Goal: Transaction & Acquisition: Book appointment/travel/reservation

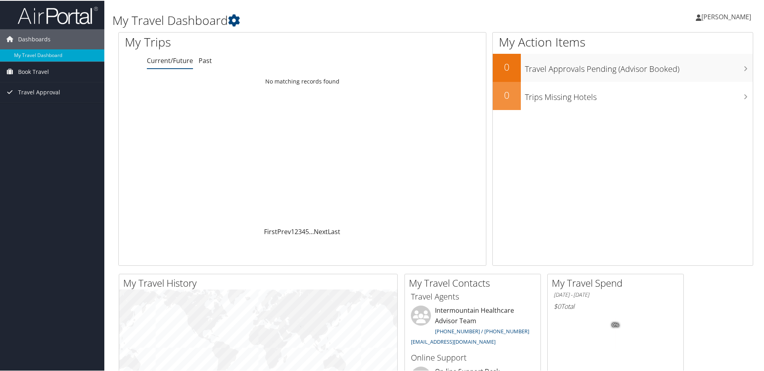
click at [721, 12] on span "[PERSON_NAME]" at bounding box center [726, 16] width 50 height 9
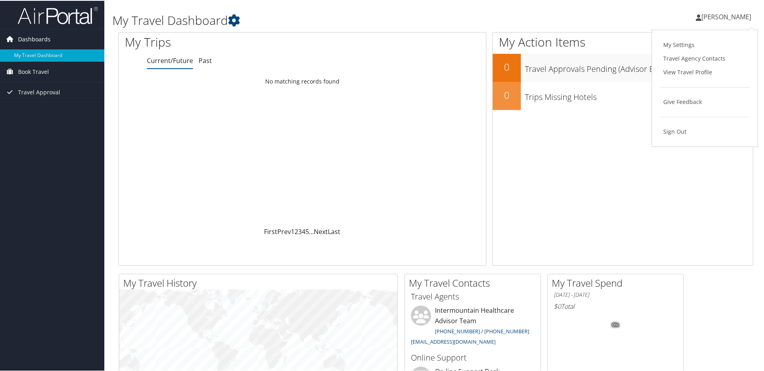
click at [39, 41] on span "Dashboards" at bounding box center [34, 38] width 32 height 20
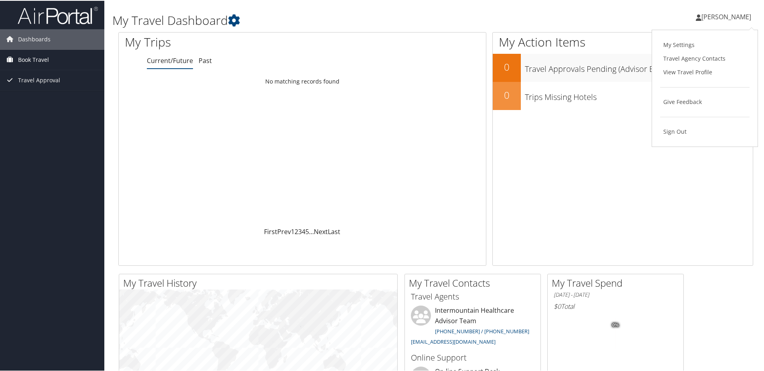
click at [42, 58] on span "Book Travel" at bounding box center [33, 59] width 31 height 20
click at [36, 57] on span "Book Travel" at bounding box center [33, 59] width 31 height 20
click at [36, 60] on span "Book Travel" at bounding box center [33, 59] width 31 height 20
click at [39, 60] on span "Book Travel" at bounding box center [33, 59] width 31 height 20
click at [39, 59] on span "Book Travel" at bounding box center [33, 59] width 31 height 20
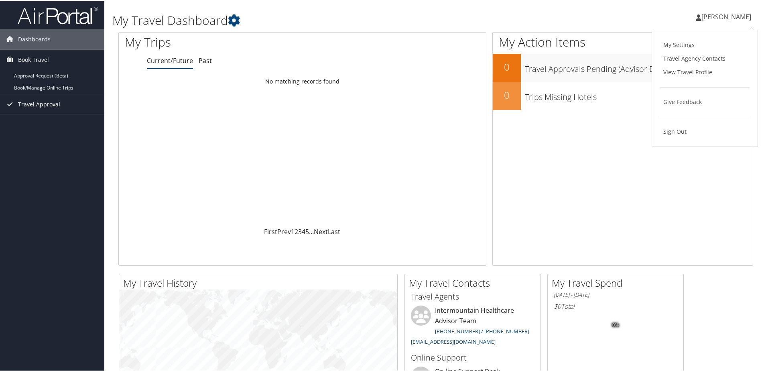
click at [45, 104] on span "Travel Approval" at bounding box center [39, 103] width 42 height 20
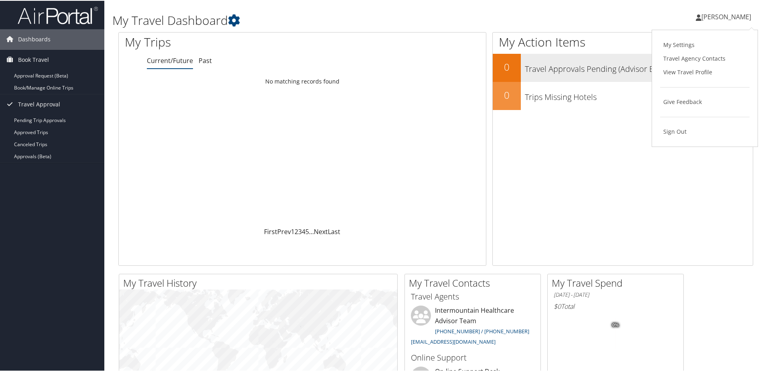
click at [684, 71] on link "View Travel Profile" at bounding box center [704, 72] width 89 height 14
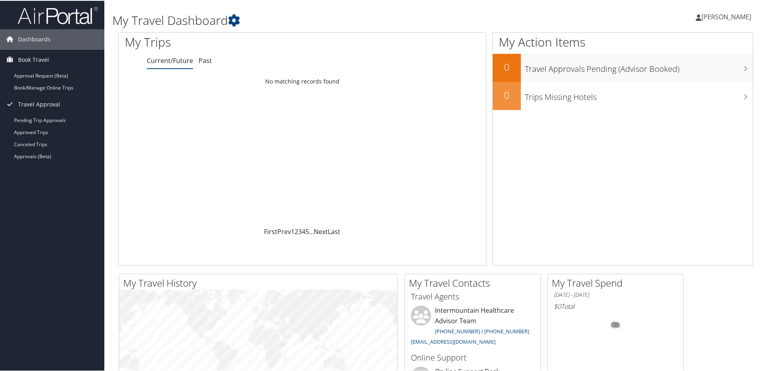
click at [715, 17] on span "[PERSON_NAME]" at bounding box center [726, 16] width 50 height 9
click at [682, 44] on link "My Settings" at bounding box center [704, 44] width 89 height 14
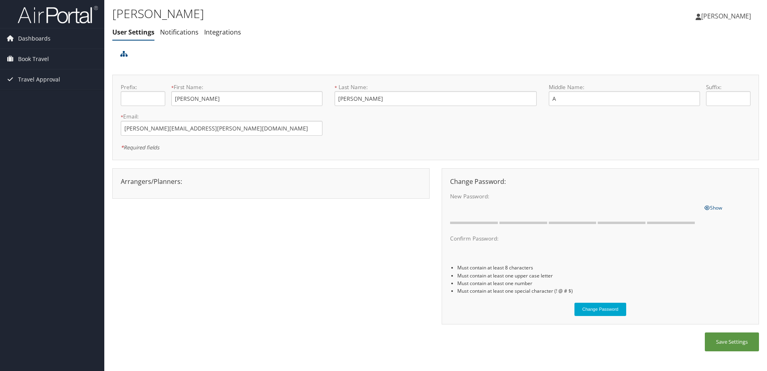
click at [726, 18] on span "[PERSON_NAME]" at bounding box center [726, 16] width 50 height 9
click at [680, 73] on link "View Travel Profile" at bounding box center [705, 72] width 89 height 14
